Goal: Transaction & Acquisition: Purchase product/service

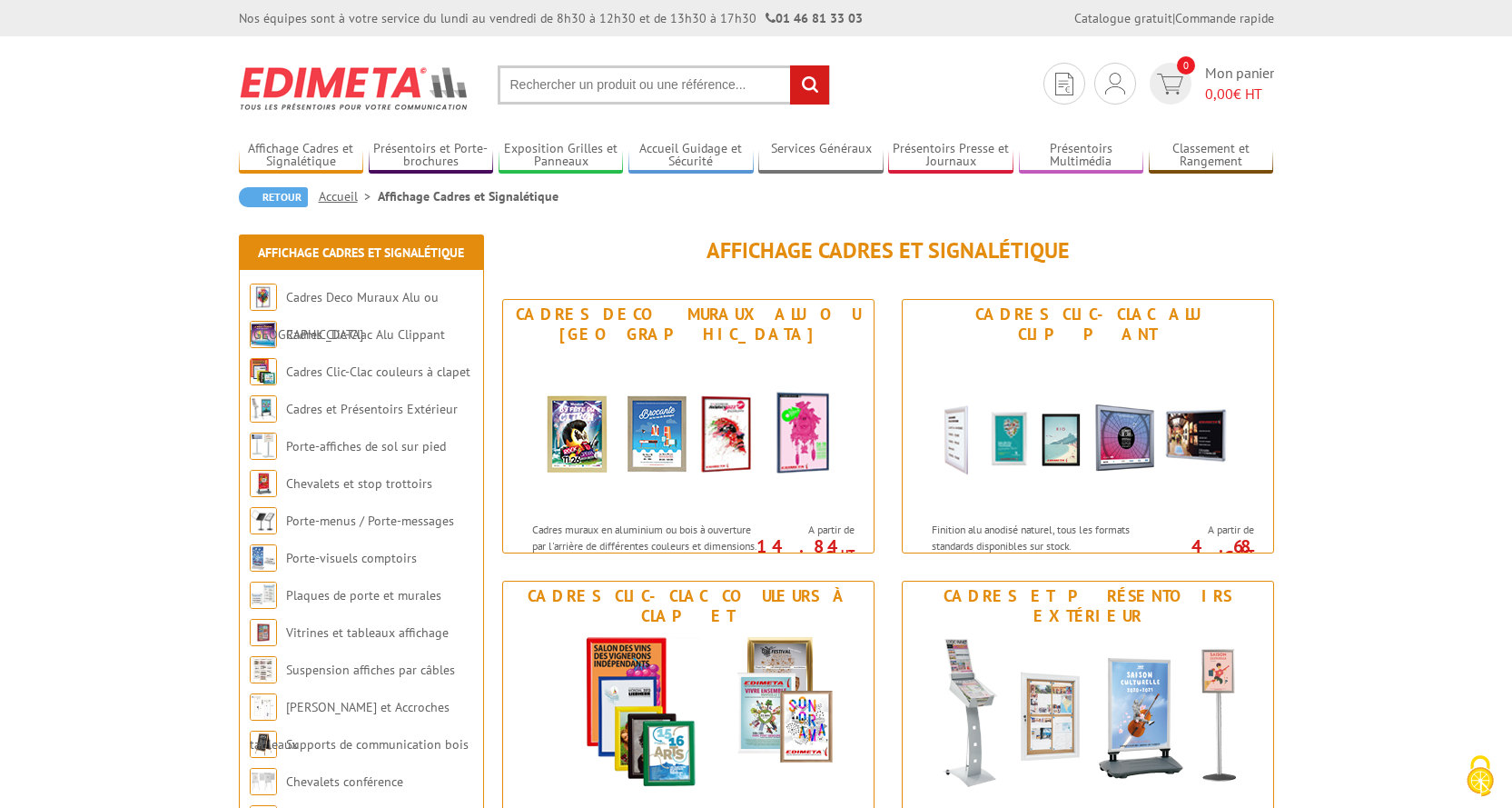
click at [689, 97] on input "text" at bounding box center [664, 84] width 333 height 39
drag, startPoint x: 689, startPoint y: 97, endPoint x: 607, endPoint y: 91, distance: 82.2
click at [614, 107] on section "Je me connecte Nouveau client ? Inscrivez-vous 0 Mon panier 0,00 € HT recherche…" at bounding box center [756, 80] width 1035 height 85
click at [606, 80] on input "text" at bounding box center [664, 84] width 333 height 39
paste input "PVC956"
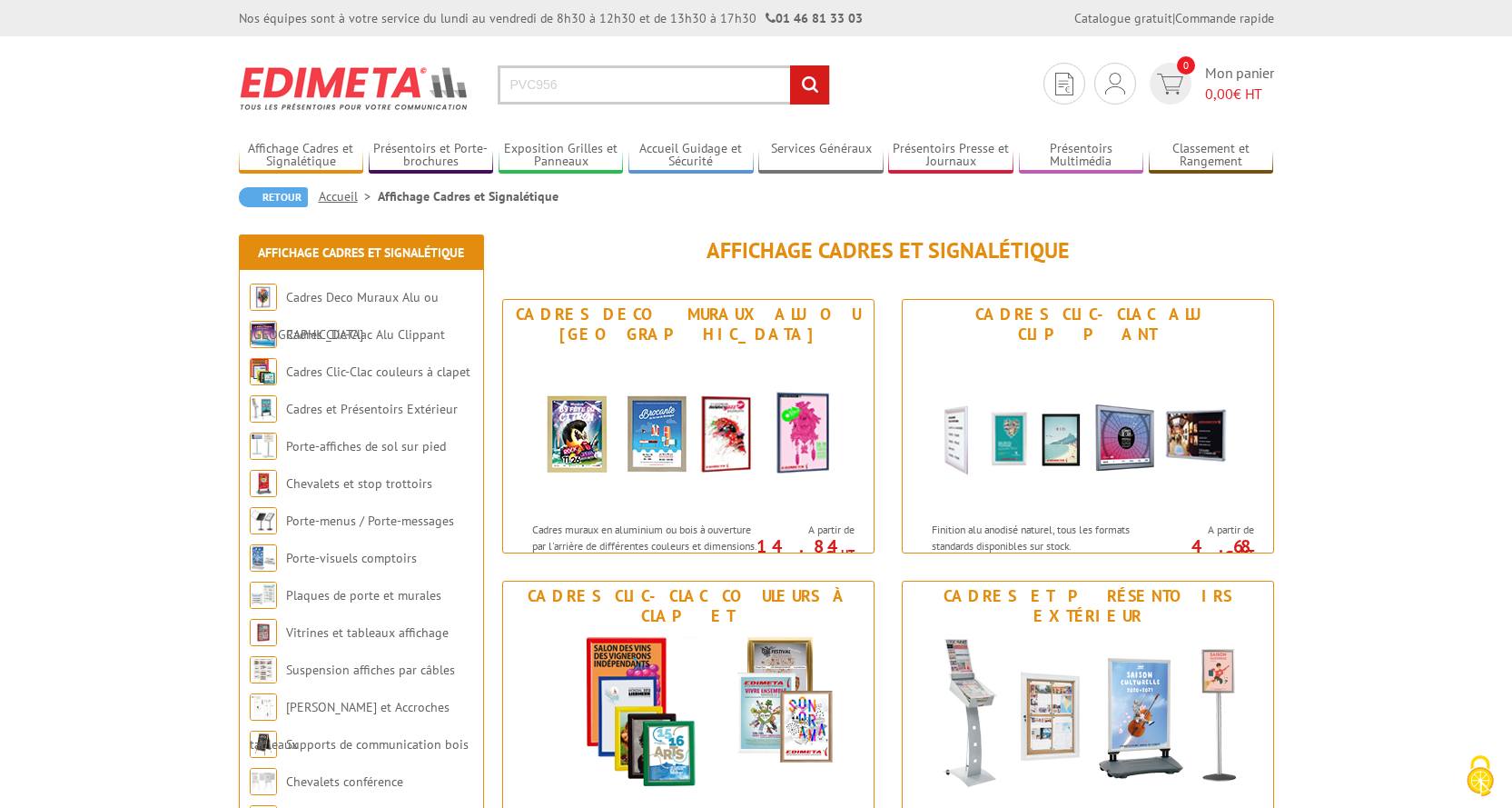
click at [782, 71] on input "PVC956" at bounding box center [664, 84] width 333 height 39
type input "PVC956"
click at [798, 84] on input "rechercher" at bounding box center [809, 84] width 39 height 39
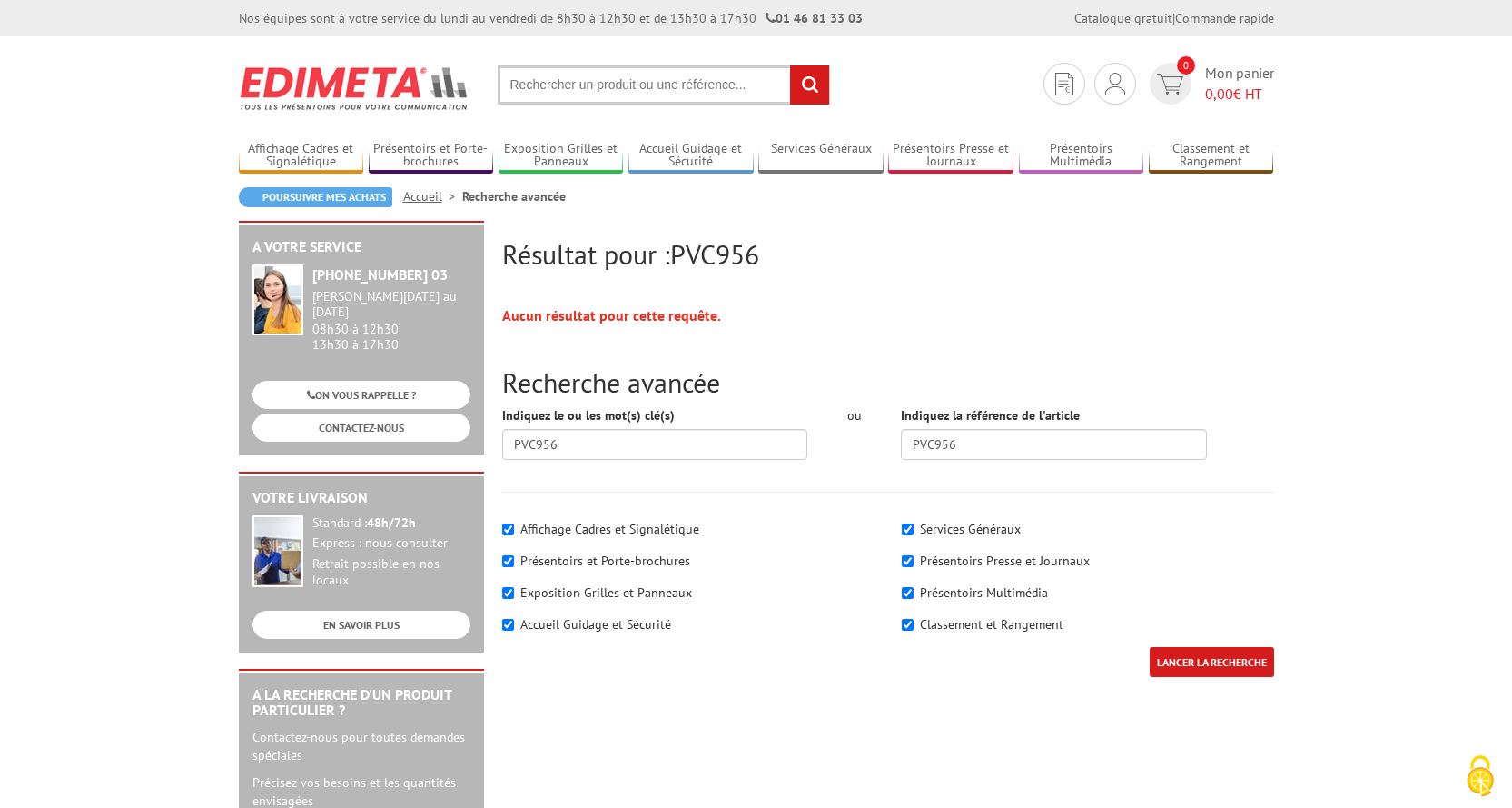
click at [378, 72] on img at bounding box center [354, 88] width 231 height 68
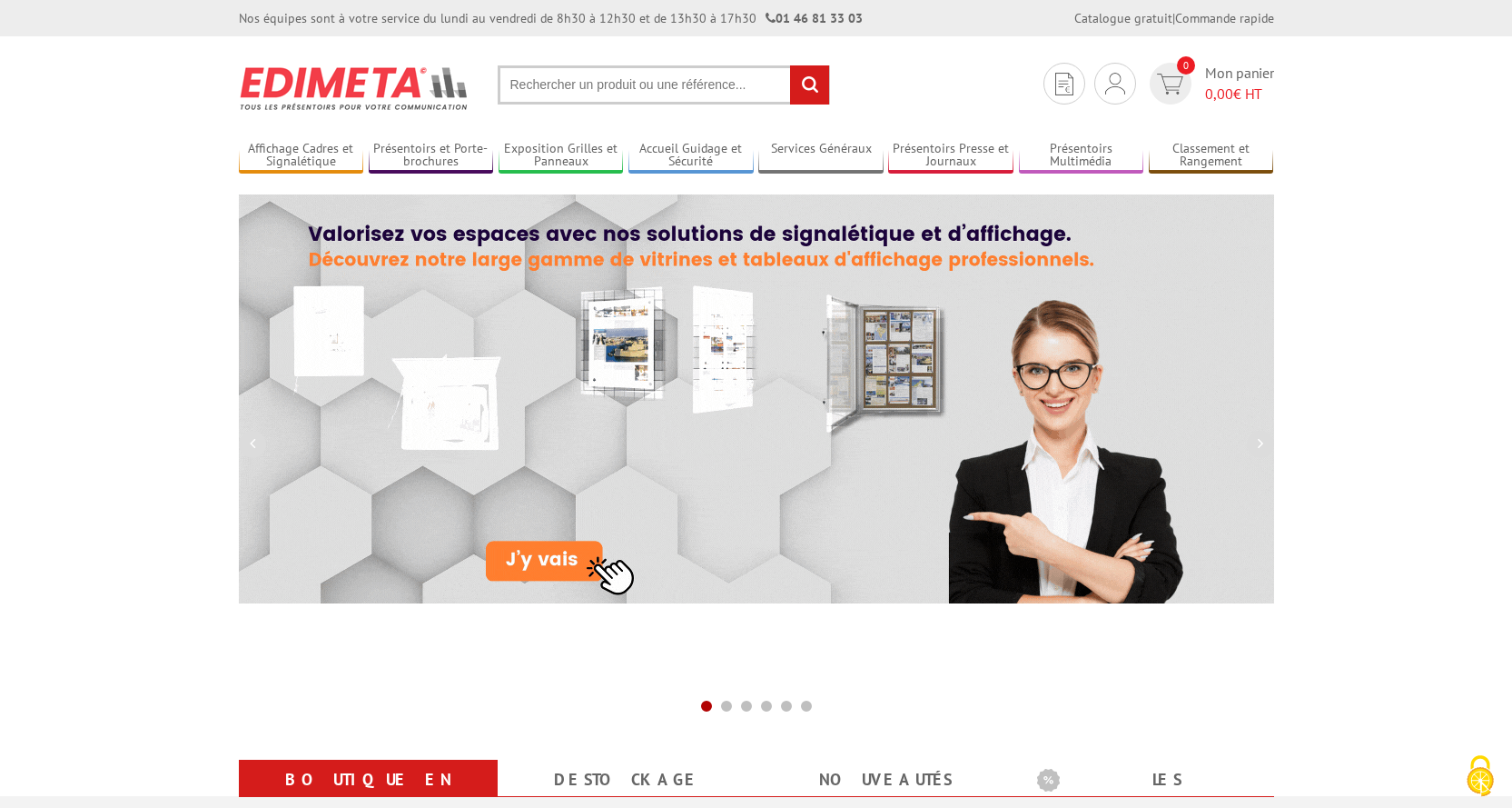
click at [546, 83] on input "text" at bounding box center [664, 84] width 333 height 39
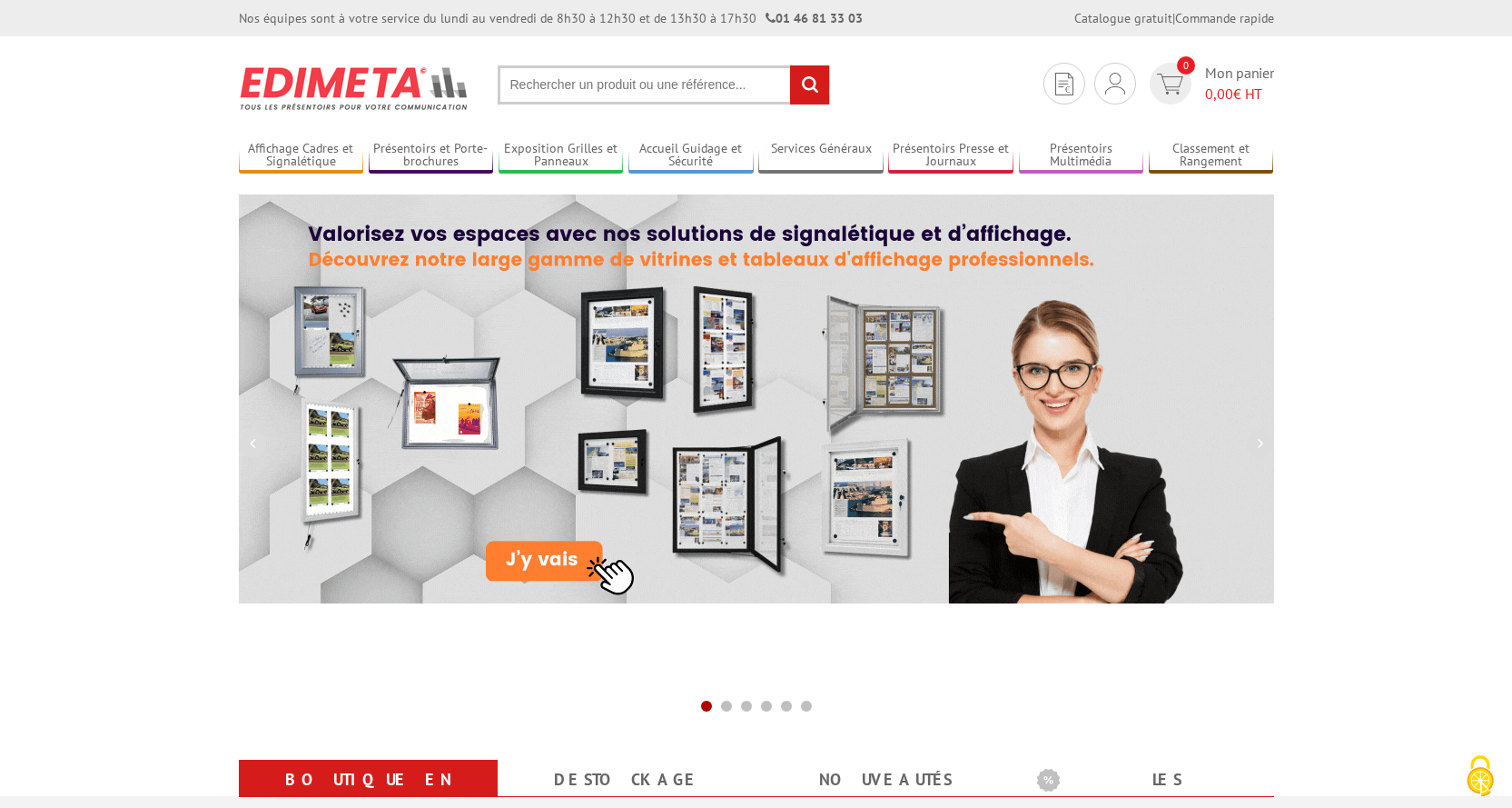
click at [543, 85] on input "text" at bounding box center [664, 84] width 333 height 39
paste input "214100"
type input "214100"
click at [804, 80] on input "rechercher" at bounding box center [809, 84] width 39 height 39
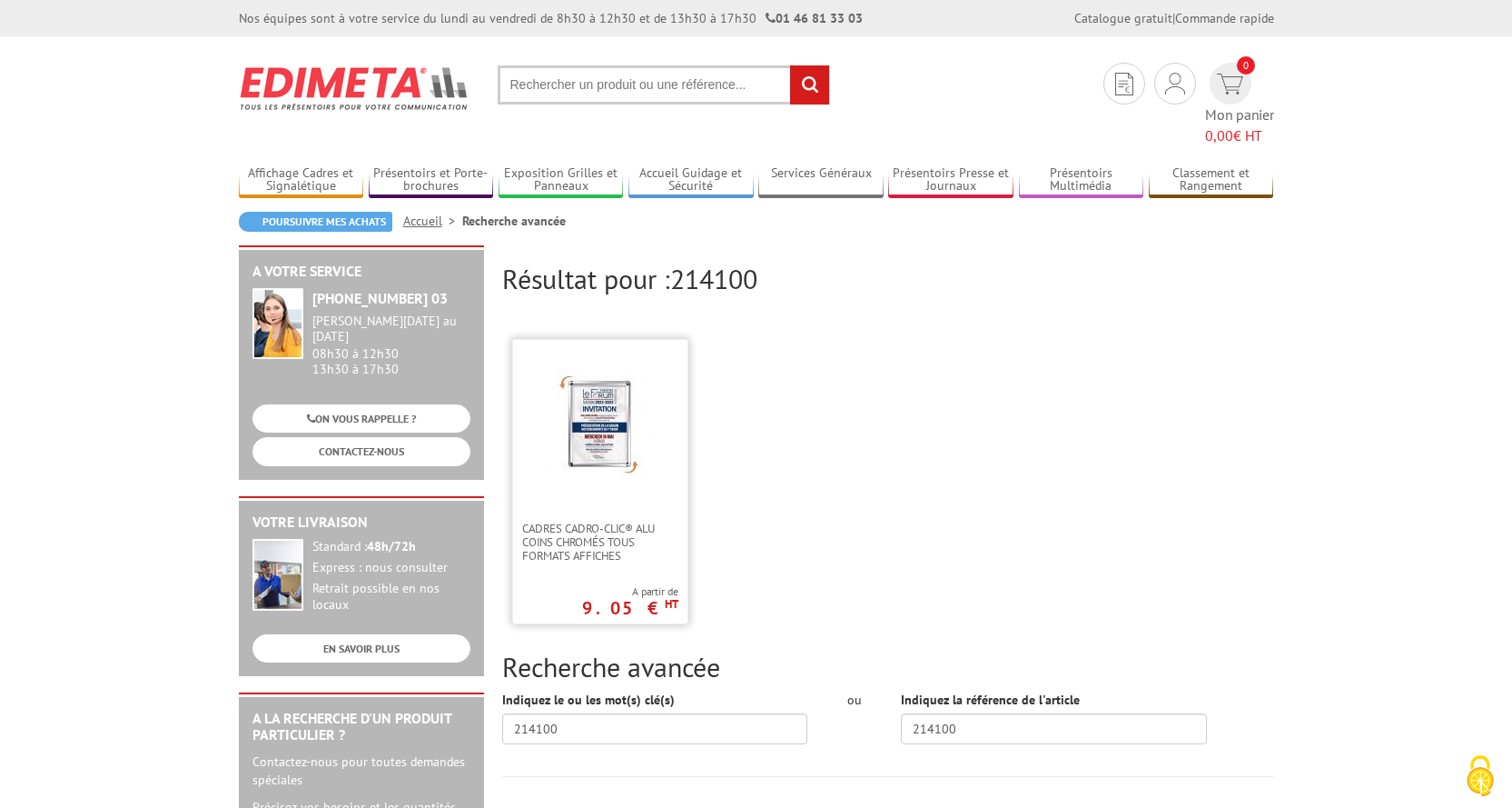
click at [636, 398] on img at bounding box center [600, 425] width 118 height 118
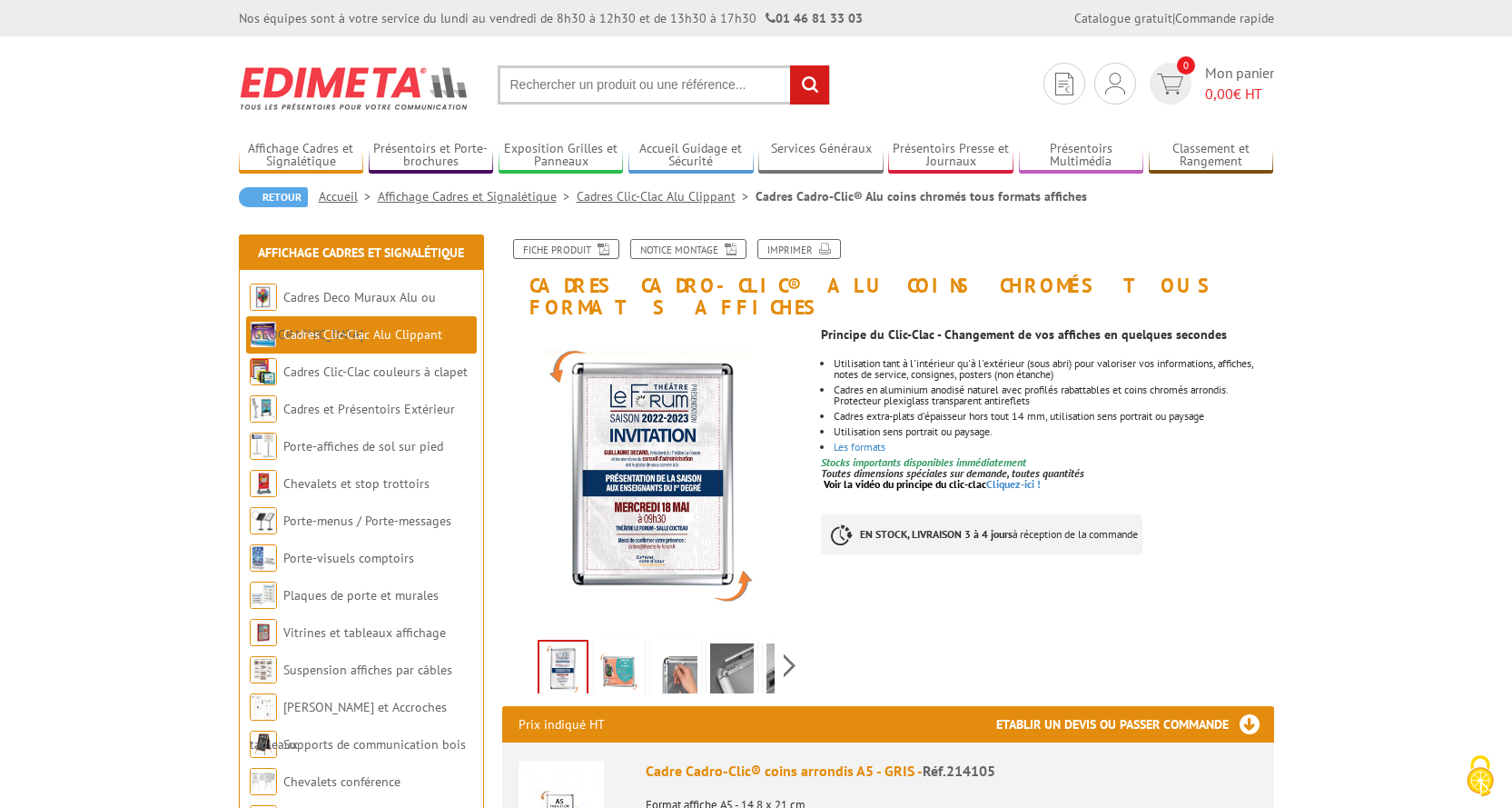
click at [585, 93] on input "text" at bounding box center [664, 84] width 333 height 39
paste input "PVC956"
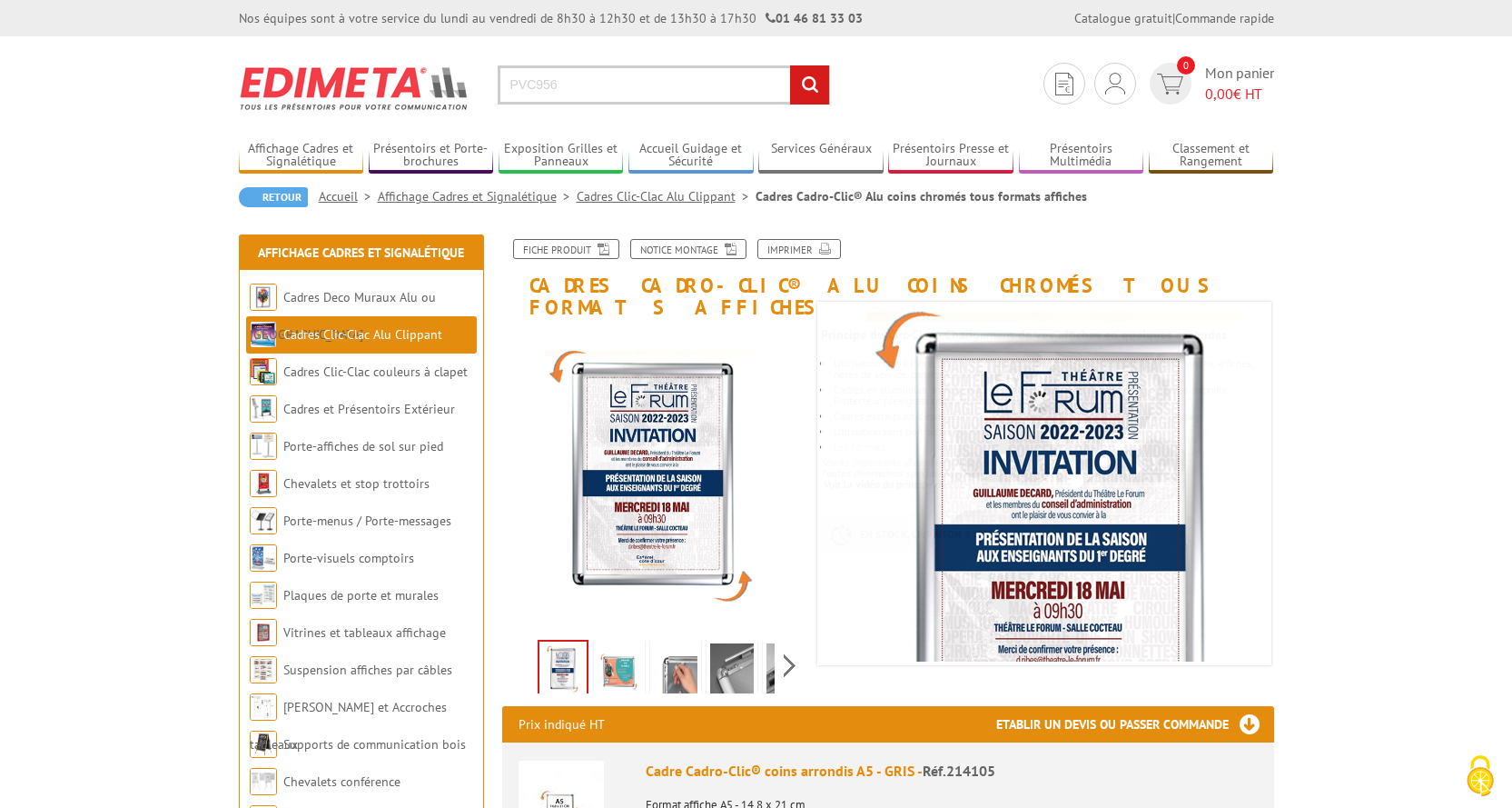
click at [763, 85] on input "PVC956" at bounding box center [664, 84] width 333 height 39
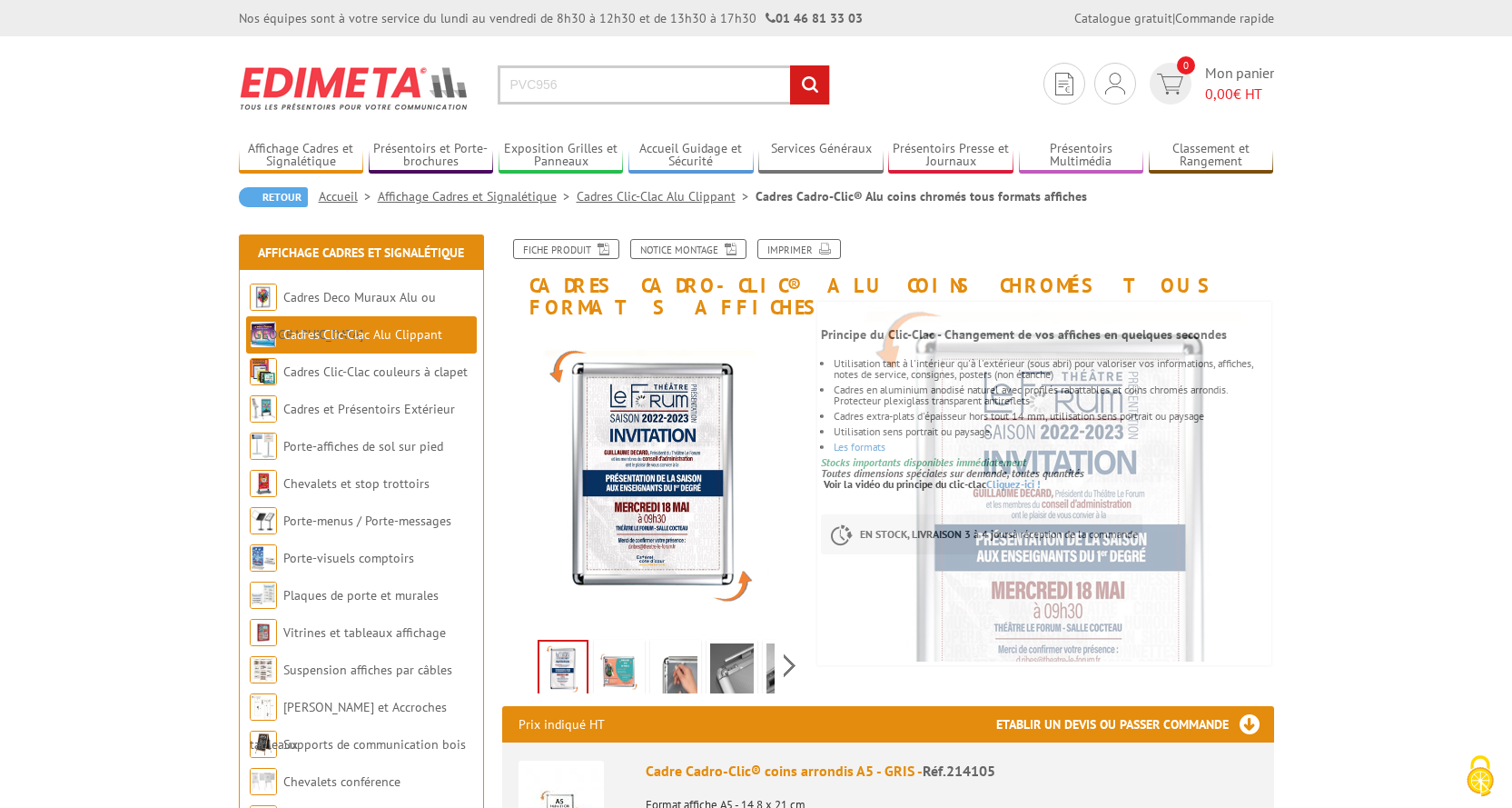
click at [788, 85] on input "PVC956" at bounding box center [664, 84] width 333 height 39
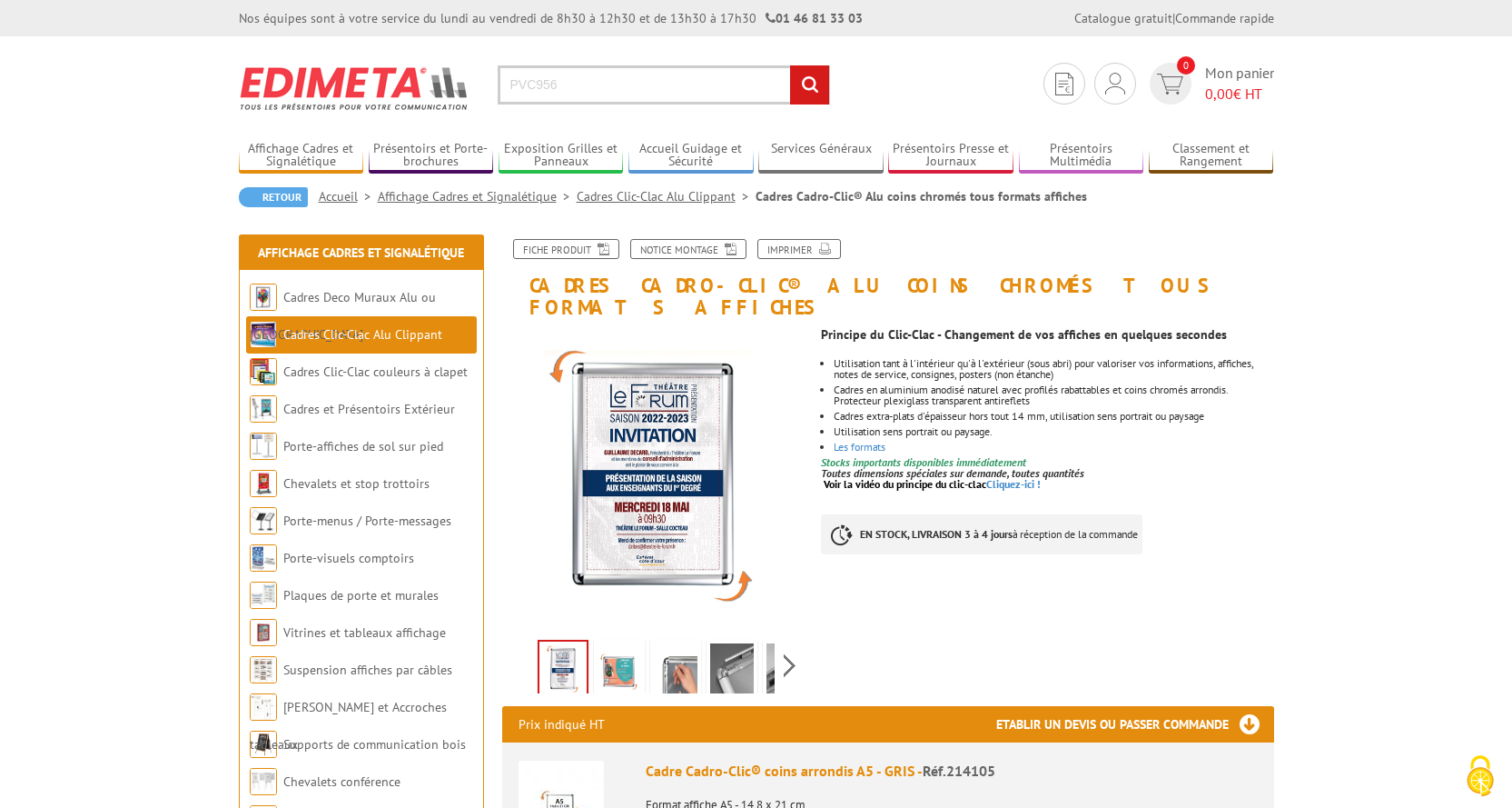
type input "PVC956"
click at [797, 89] on input "rechercher" at bounding box center [809, 84] width 39 height 39
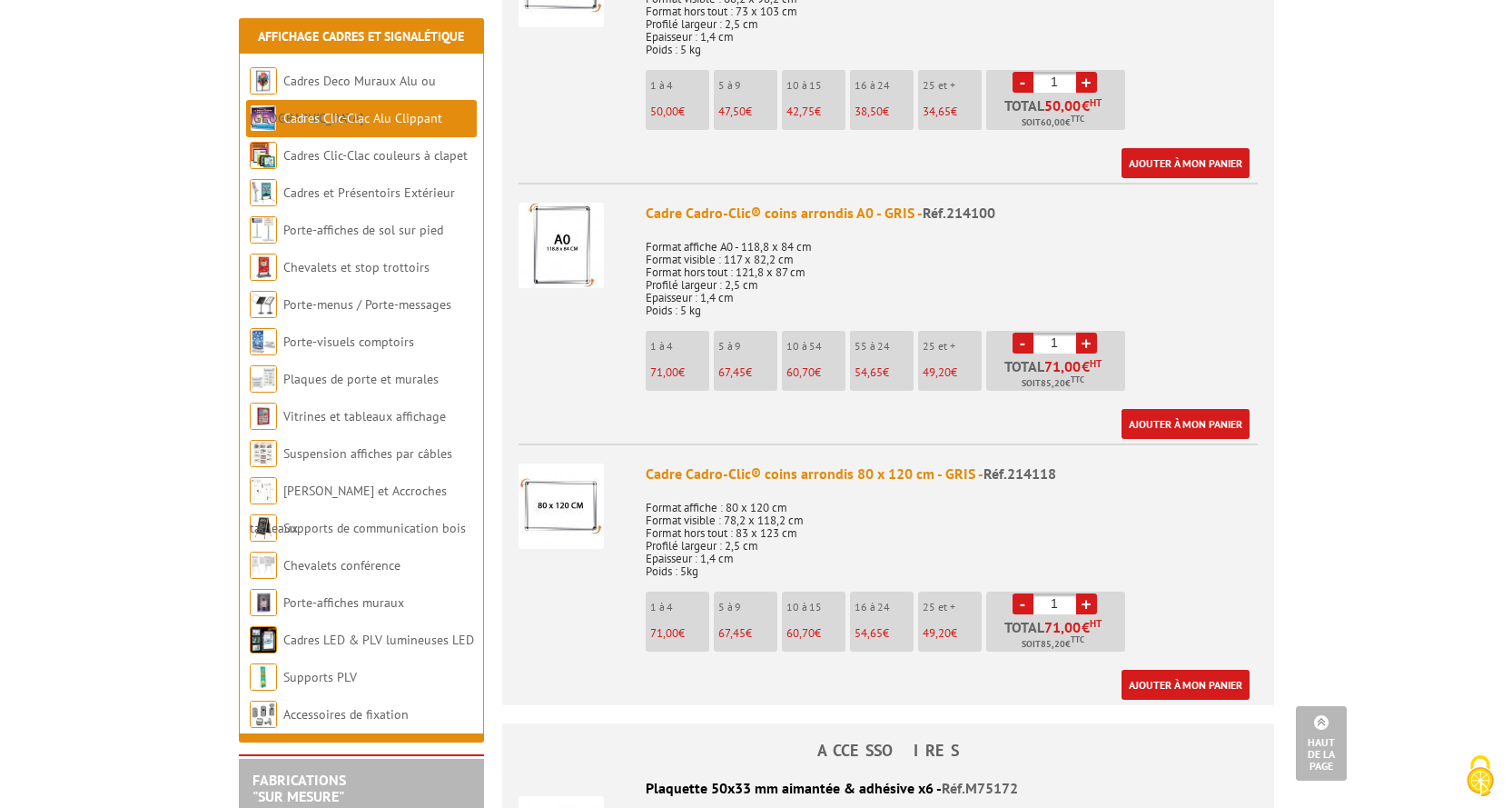
scroll to position [3179, 0]
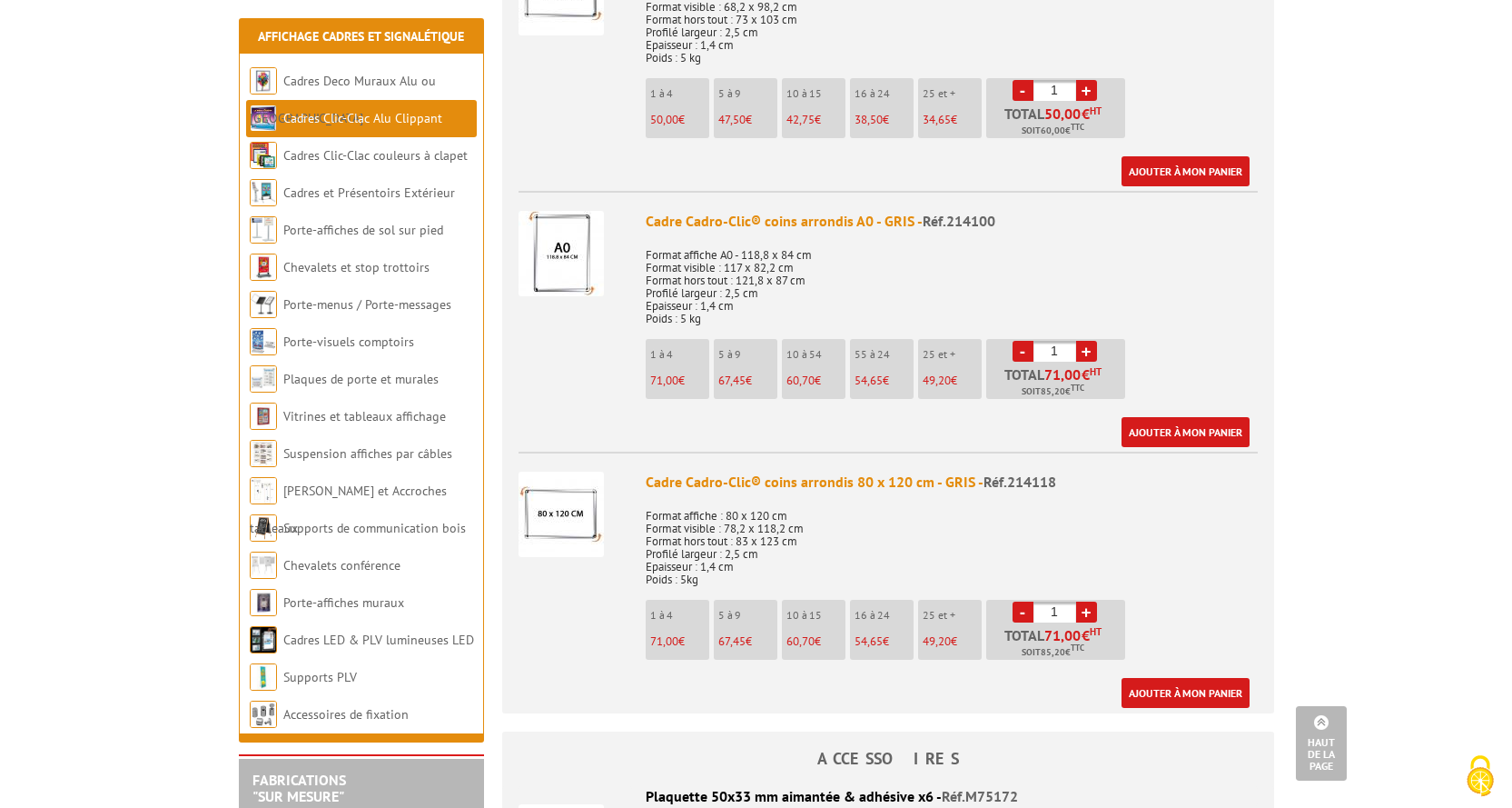
click at [555, 211] on img at bounding box center [561, 253] width 85 height 85
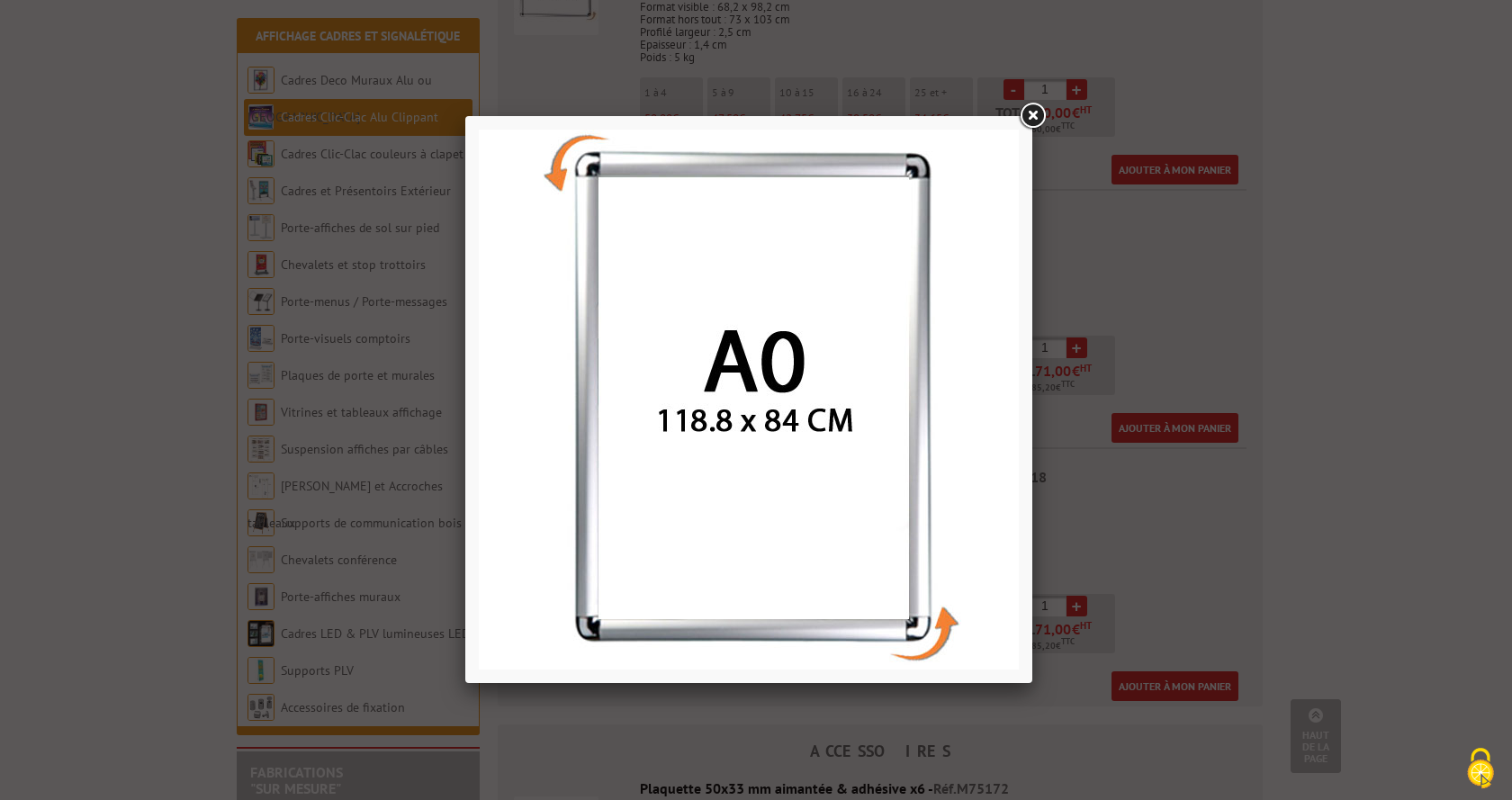
click at [1028, 116] on link at bounding box center [1032, 115] width 32 height 32
